Goal: Task Accomplishment & Management: Manage account settings

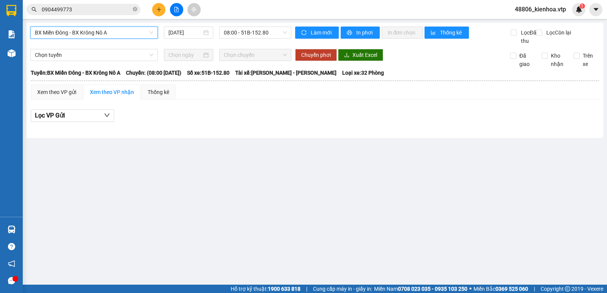
click at [536, 14] on span "48806_kienhoa.vtp" at bounding box center [539, 9] width 63 height 9
click at [534, 23] on span "Đăng xuất" at bounding box center [543, 23] width 47 height 8
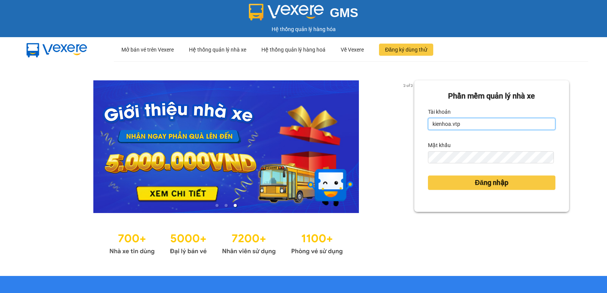
click at [459, 128] on input "kienhoa.vtp" at bounding box center [491, 124] width 127 height 12
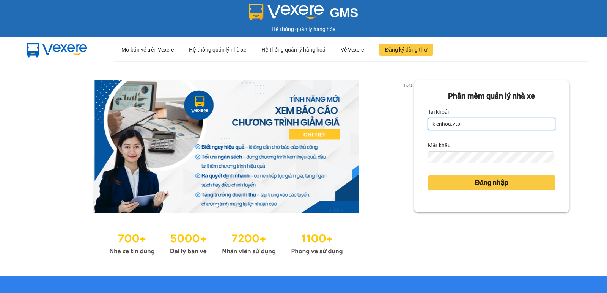
click at [459, 128] on input "kienhoa.vtp" at bounding box center [491, 124] width 127 height 12
type input "congphat.vtp"
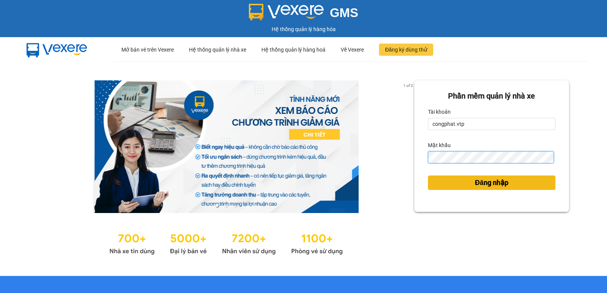
click at [329, 180] on div "1 of 3 Phần mềm quản lý nhà xe Tài khoản congphat.vtp Mật khẩu Đăng nhập" at bounding box center [303, 168] width 607 height 215
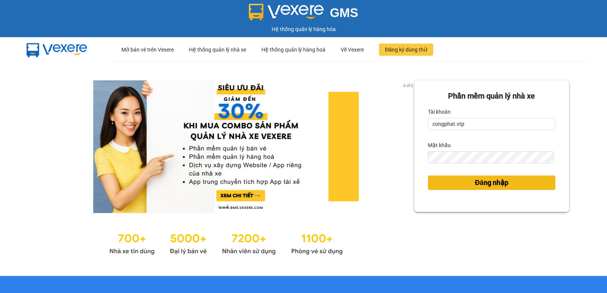
click at [428, 176] on button "Đăng nhập" at bounding box center [491, 183] width 127 height 14
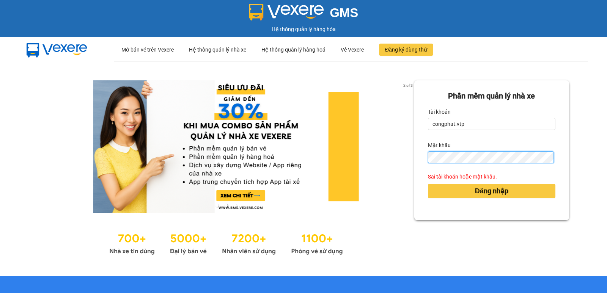
click at [376, 180] on div "2 of 3 Phần mềm quản lý nhà xe Tài khoản congphat.vtp Mật khẩu Sai tài khoản ho…" at bounding box center [303, 168] width 607 height 215
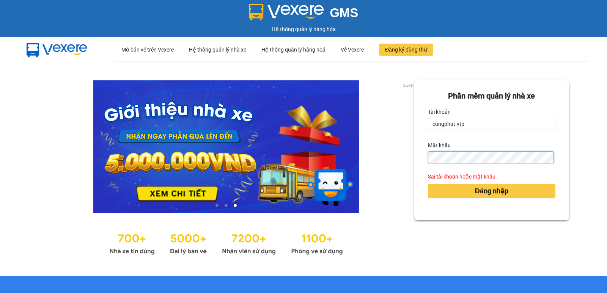
click at [428, 184] on button "Đăng nhập" at bounding box center [491, 191] width 127 height 14
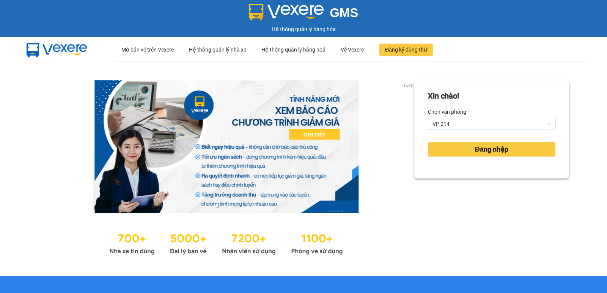
click at [446, 122] on span "VP 214" at bounding box center [491, 123] width 118 height 11
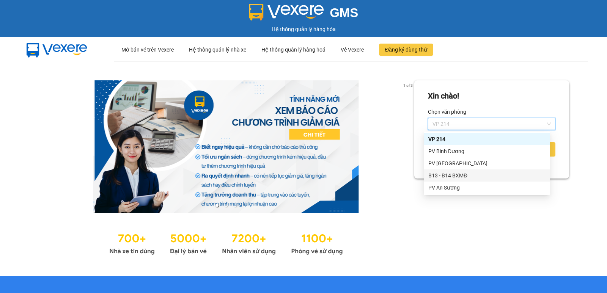
click at [441, 173] on div "B13 - B14 BXMĐ" at bounding box center [486, 175] width 117 height 8
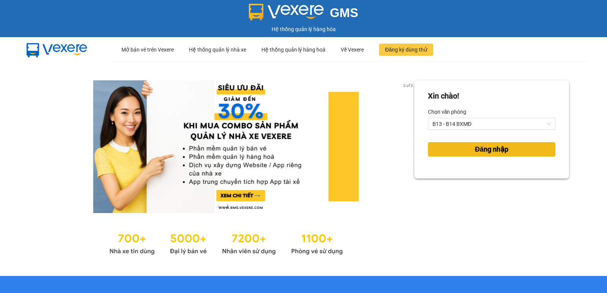
click at [434, 154] on button "Đăng nhập" at bounding box center [491, 149] width 127 height 14
